Goal: Find contact information: Find contact information

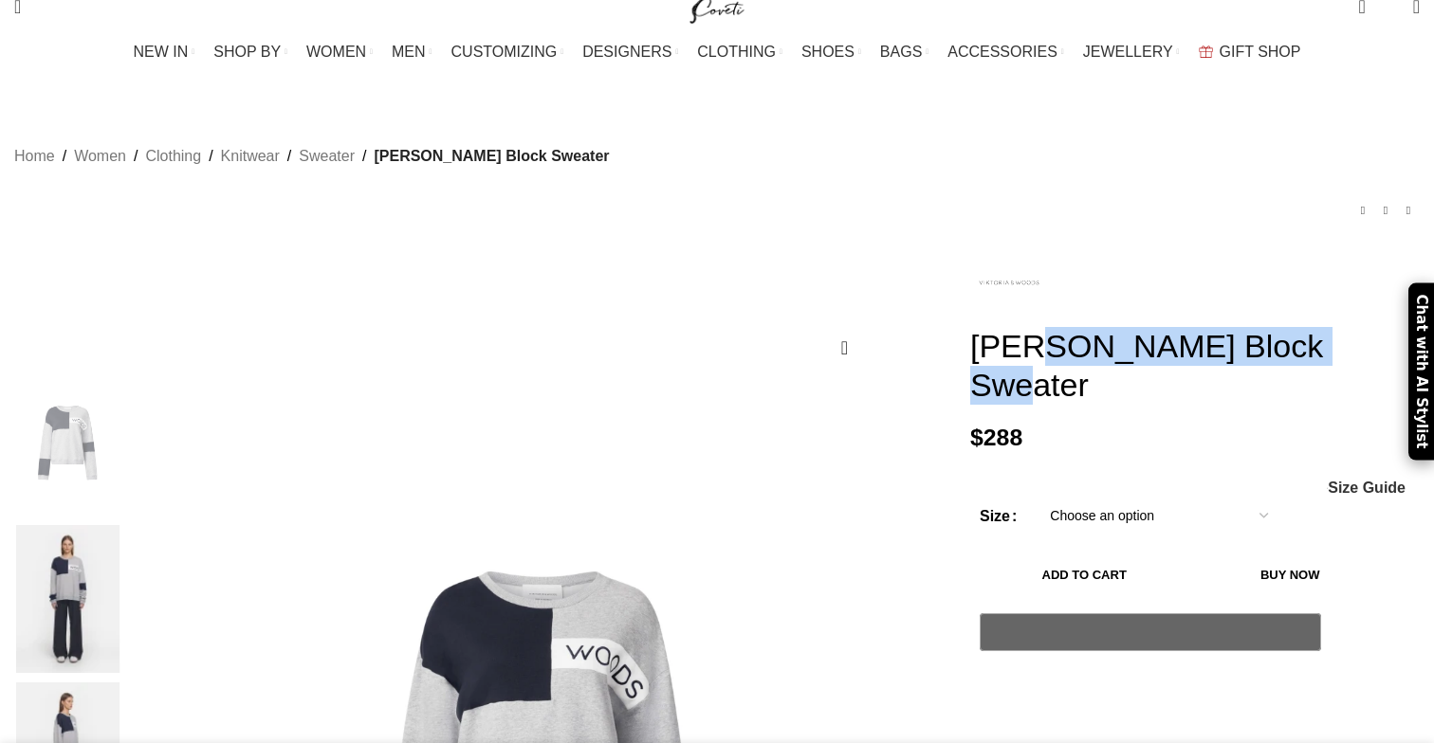
drag, startPoint x: 928, startPoint y: 318, endPoint x: 1269, endPoint y: 316, distance: 340.4
click at [1269, 327] on h1 "[PERSON_NAME] Block Sweater" at bounding box center [1194, 366] width 449 height 78
copy h1 "[PERSON_NAME] Block Sweater"
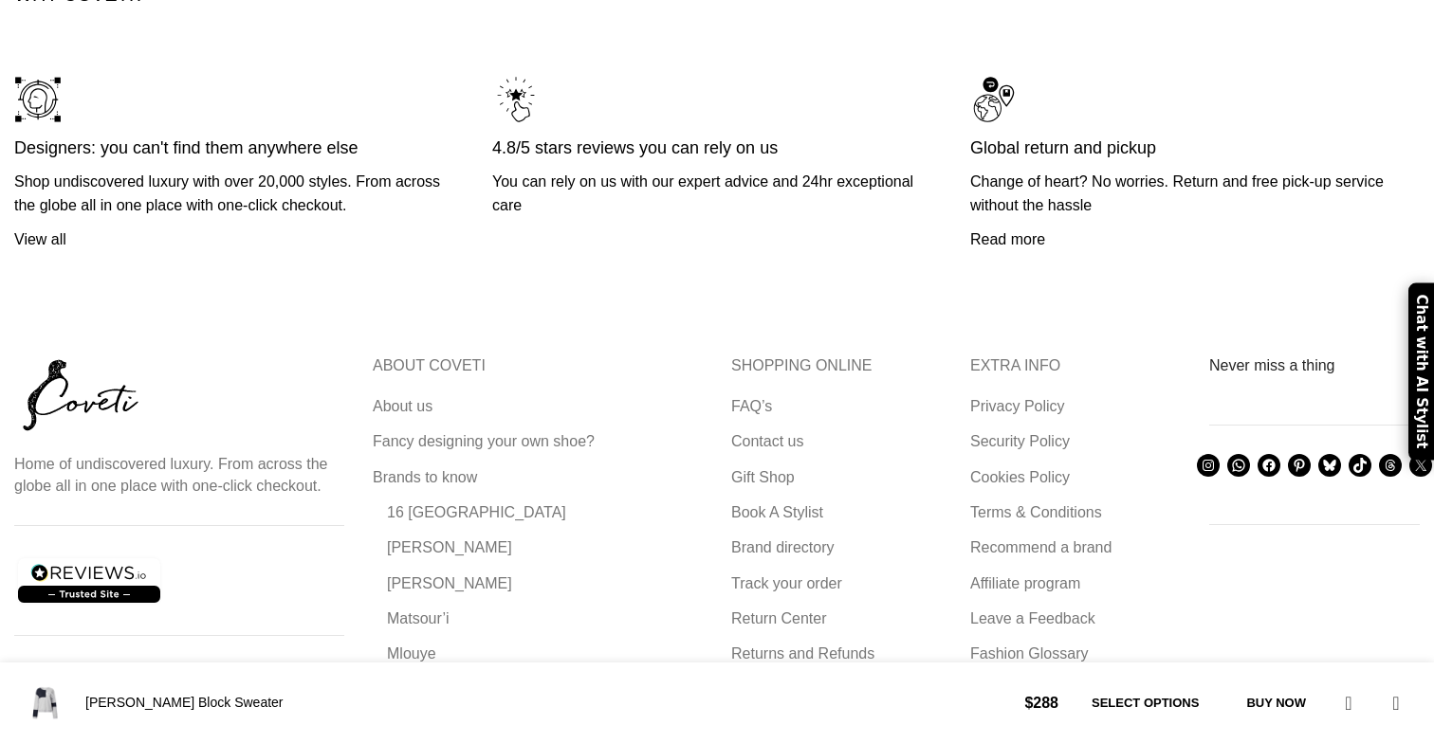
scroll to position [5386, 0]
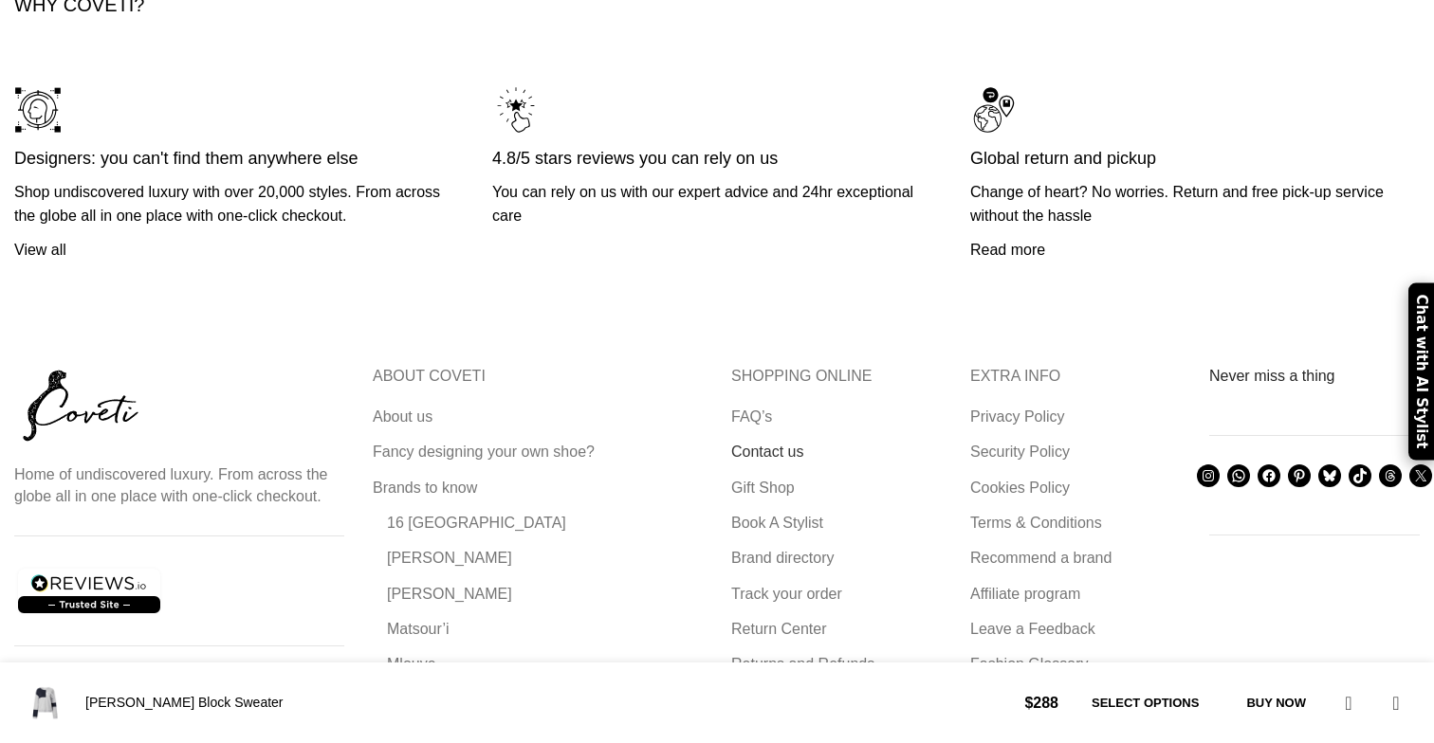
click at [774, 442] on link "Contact us" at bounding box center [768, 452] width 74 height 21
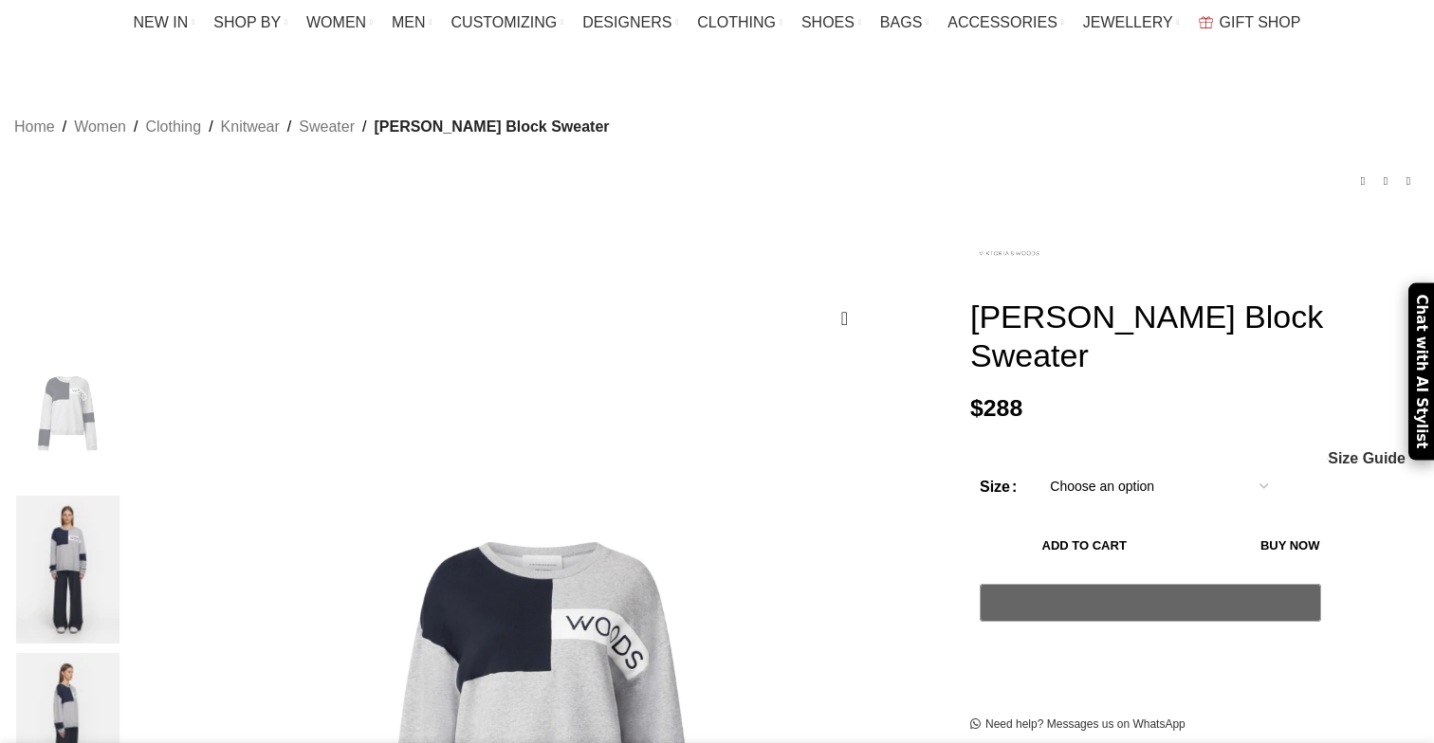
click at [626, 299] on div "Add to wishlist" at bounding box center [477, 319] width 937 height 41
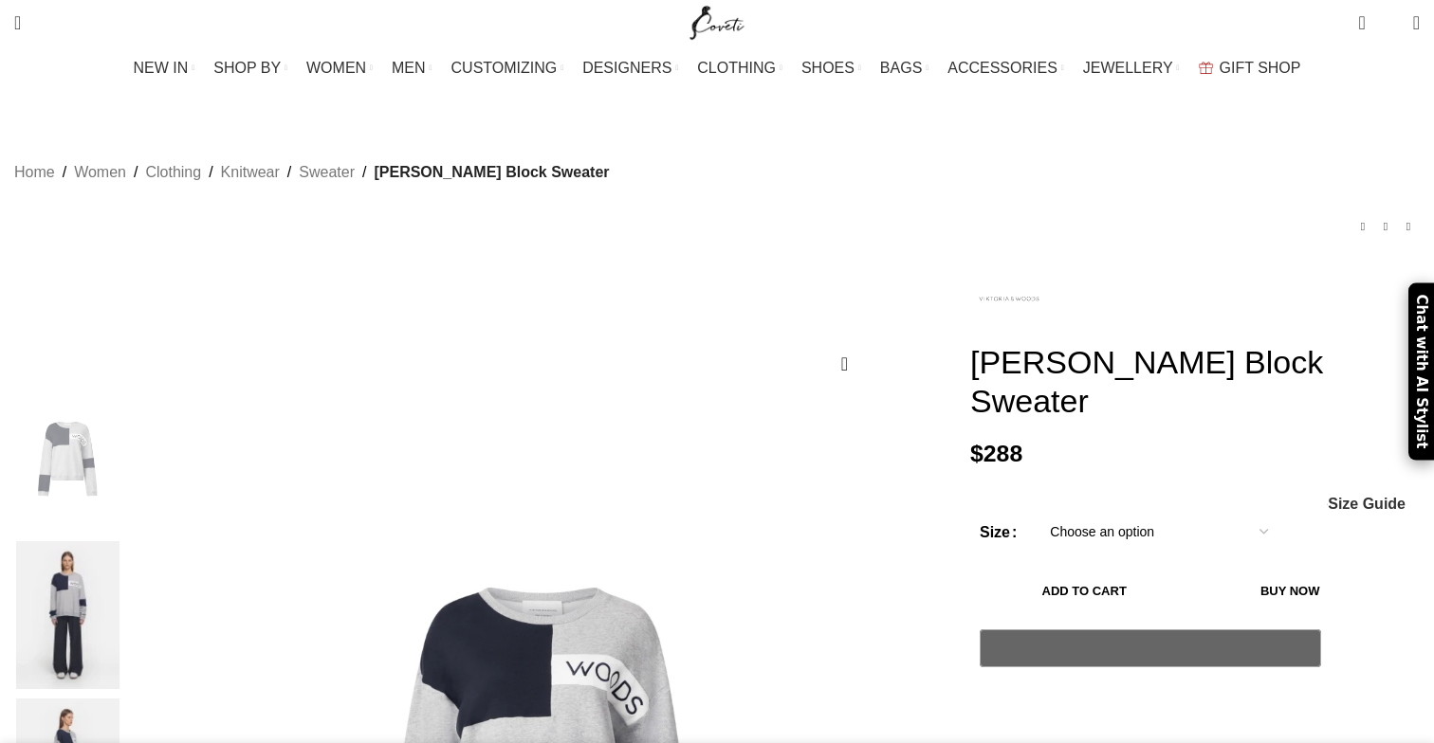
scroll to position [0, 3193]
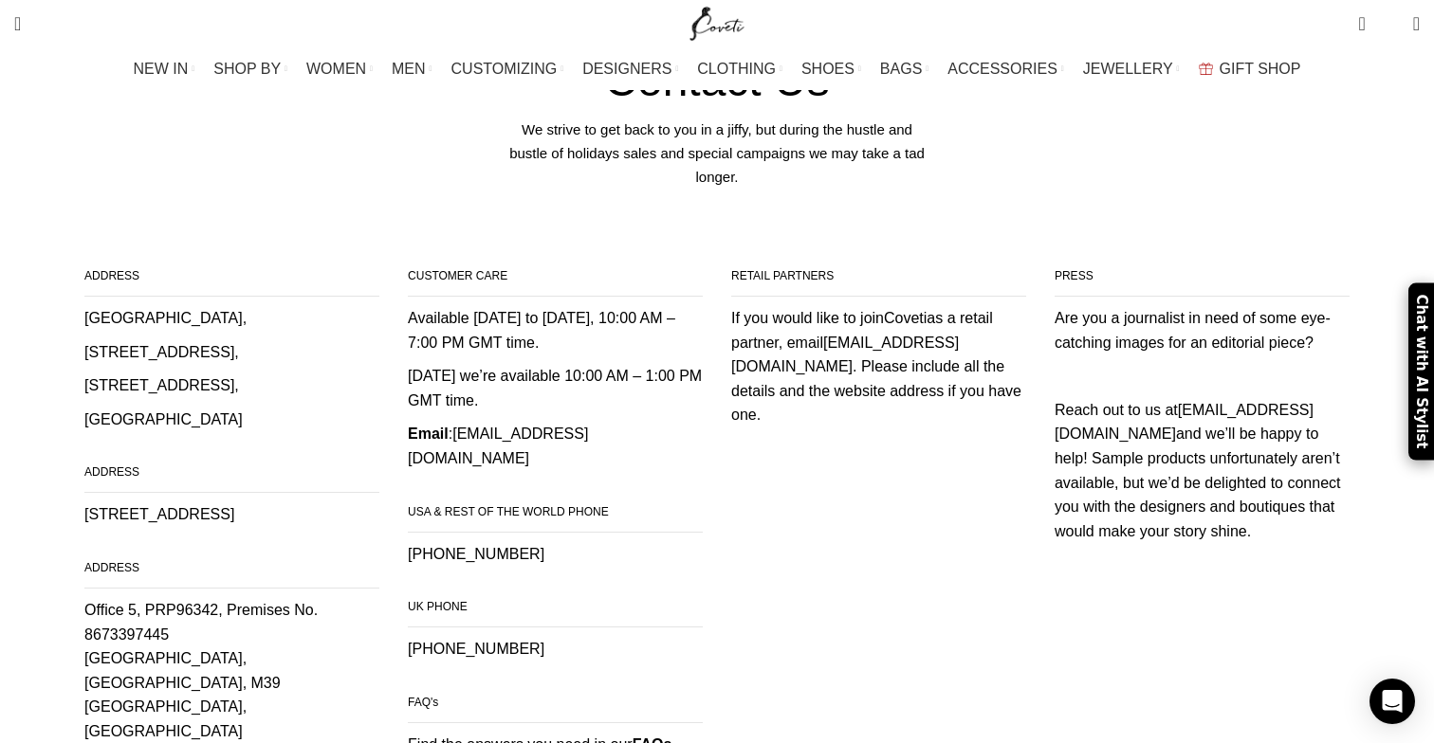
scroll to position [238, 0]
click at [539, 424] on link "care@coveti.com" at bounding box center [498, 444] width 180 height 41
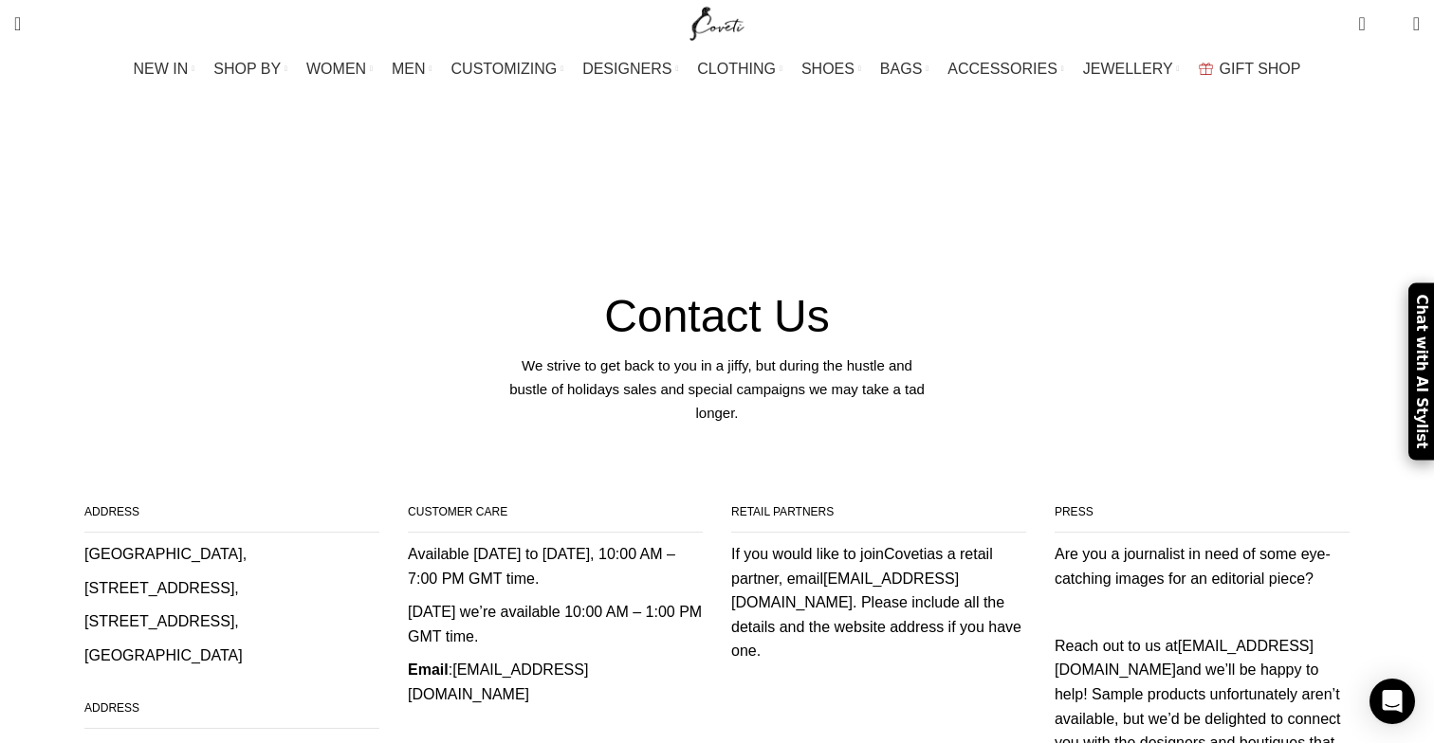
scroll to position [0, 0]
